Goal: Task Accomplishment & Management: Manage account settings

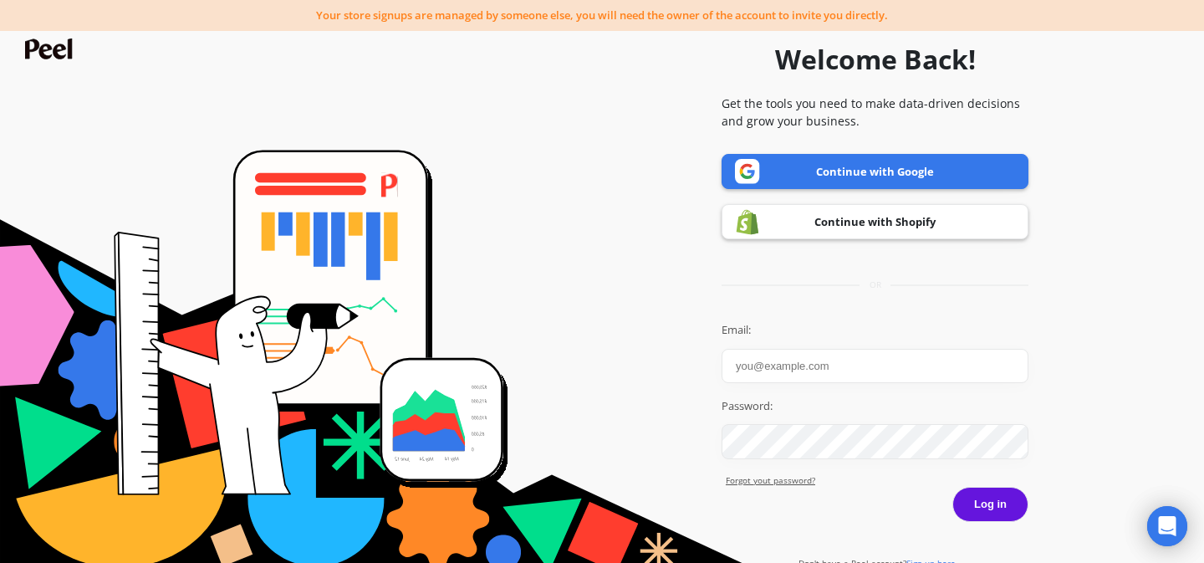
click at [837, 363] on input "Email:" at bounding box center [875, 366] width 307 height 34
type input "sonny@welleasy.co.uk"
click at [847, 300] on div "Welcome Back! Get the tools you need to make data-driven decisions and grow you…" at bounding box center [875, 296] width 307 height 549
click at [871, 233] on link "Continue with Shopify" at bounding box center [875, 221] width 307 height 35
click at [823, 365] on input "Email:" at bounding box center [875, 366] width 307 height 34
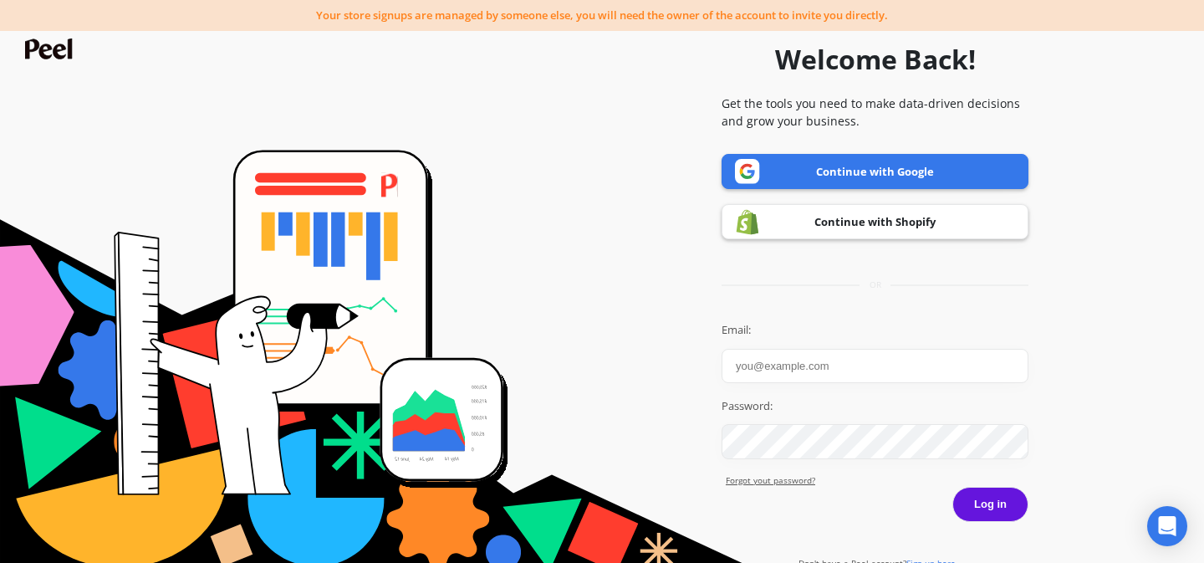
type input "[PERSON_NAME][EMAIL_ADDRESS][DOMAIN_NAME]"
click at [784, 476] on link "Forgot yout password?" at bounding box center [877, 480] width 303 height 13
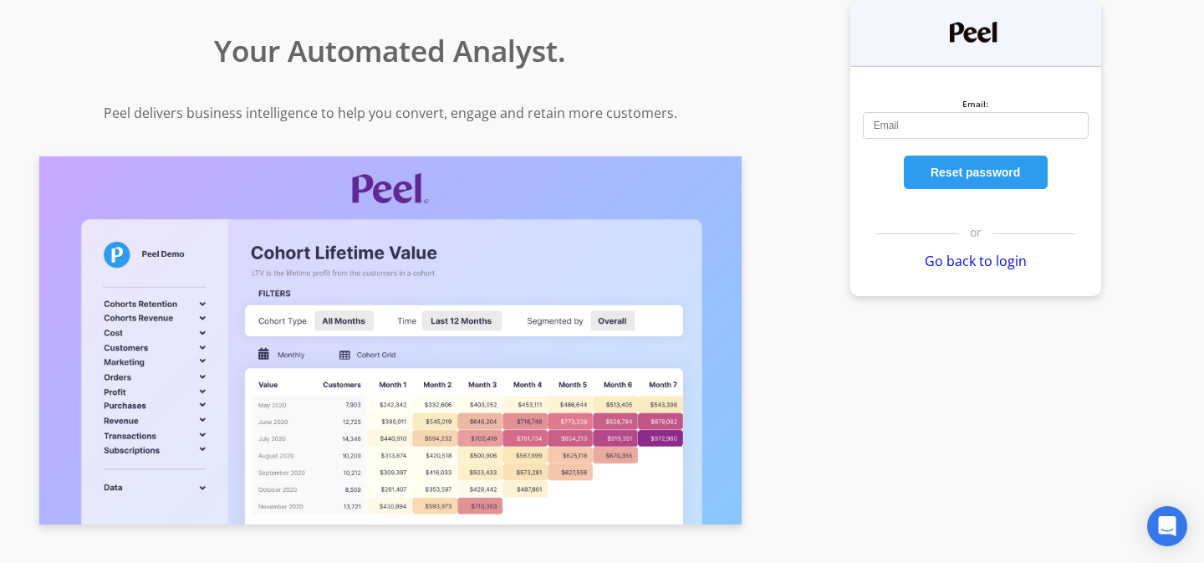
click at [936, 125] on input "Email:" at bounding box center [976, 125] width 226 height 27
type input "sonny@welleasy.co.uk"
click at [993, 174] on button "Reset password" at bounding box center [976, 172] width 144 height 33
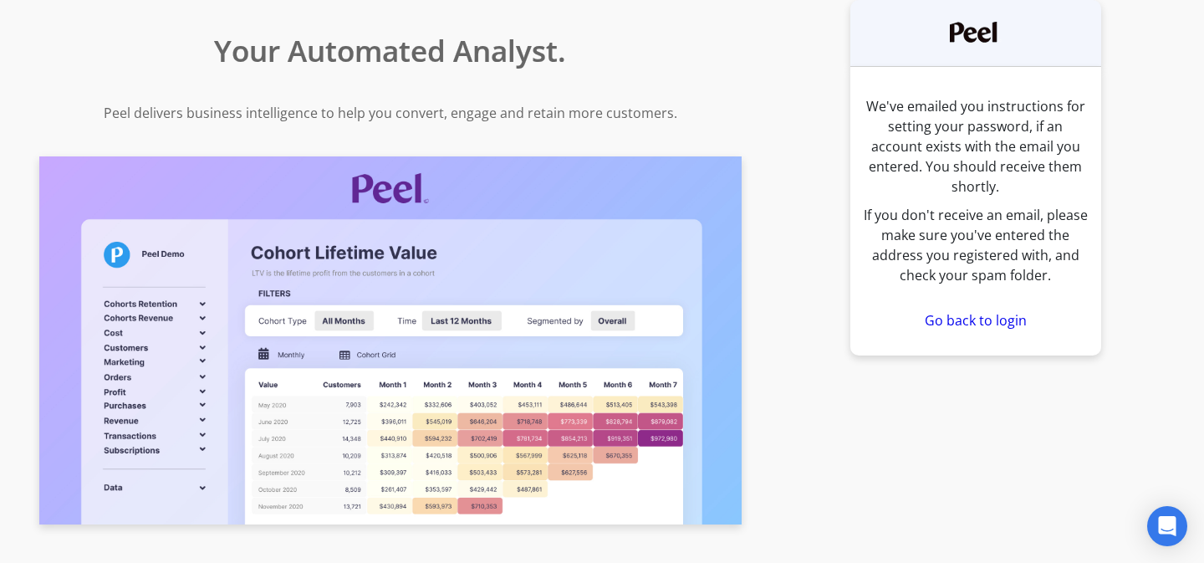
click at [978, 311] on link "Go back to login" at bounding box center [976, 320] width 102 height 18
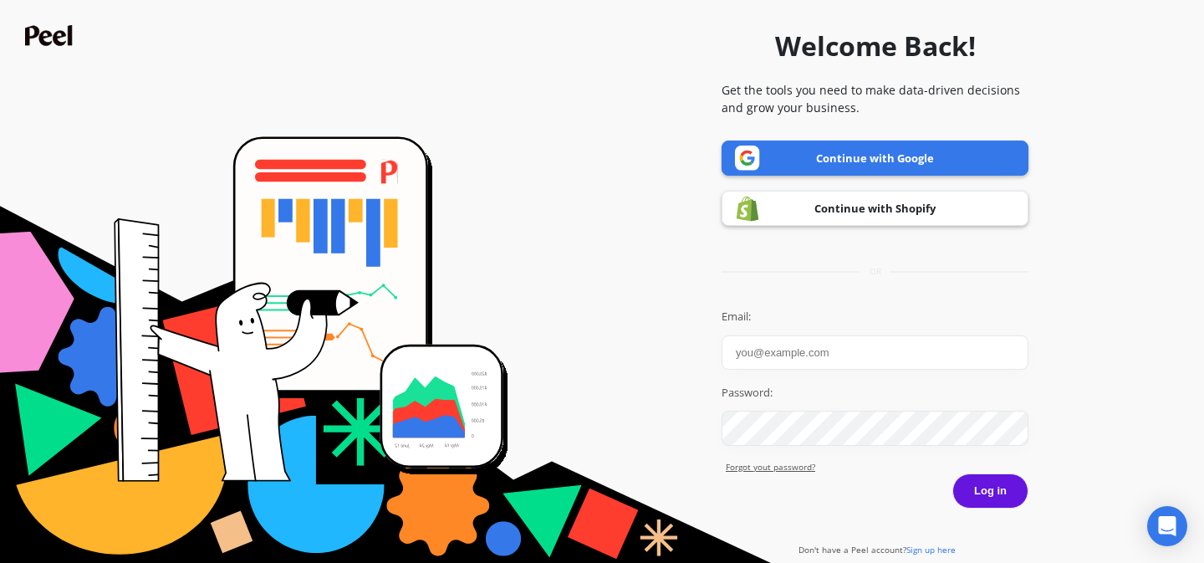
click at [847, 355] on input "Email:" at bounding box center [875, 352] width 307 height 34
type input "admin@welleasy.co.uk"
click at [800, 472] on link "Forgot yout password?" at bounding box center [877, 467] width 303 height 13
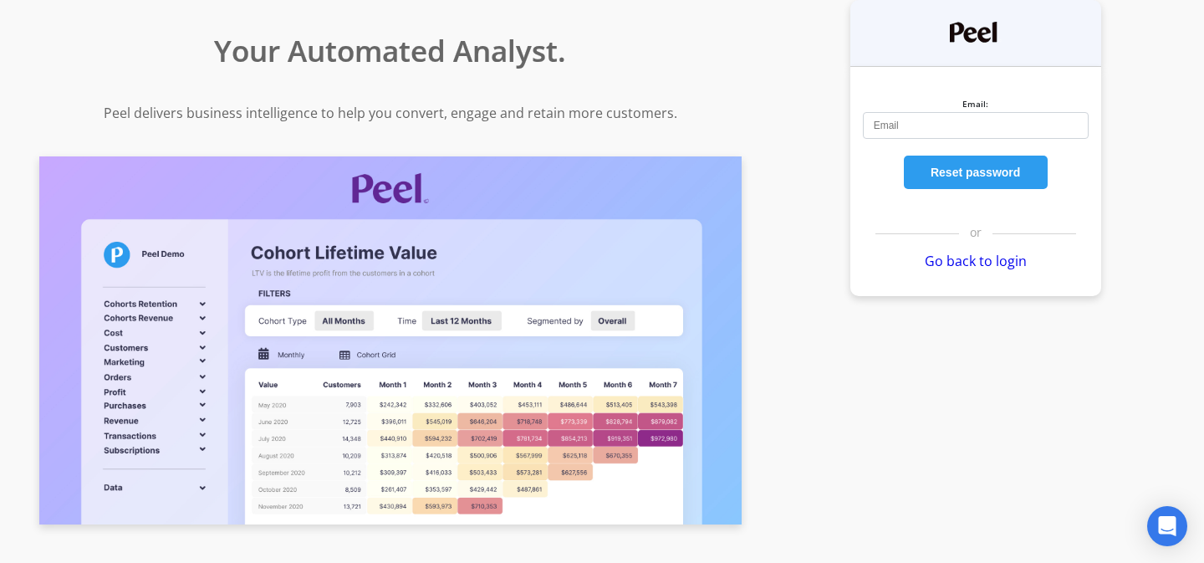
click at [909, 126] on input "Email:" at bounding box center [976, 125] width 226 height 27
type input "admin@welleasy.co.uk"
click at [978, 172] on button "Reset password" at bounding box center [976, 172] width 144 height 33
